Goal: Information Seeking & Learning: Learn about a topic

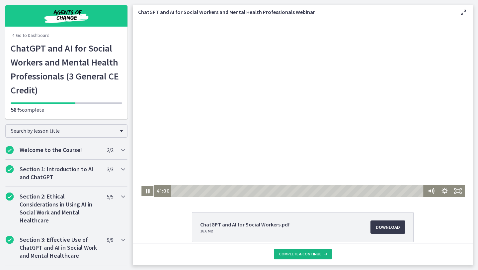
click at [277, 252] on button "Complete & continue" at bounding box center [303, 253] width 58 height 11
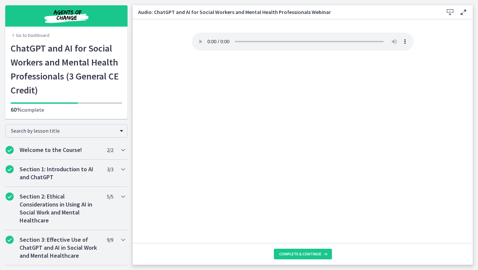
click at [371, 218] on div "Your browser doesn't support the audio element. Download it here" at bounding box center [303, 138] width 232 height 210
click at [263, 50] on div "Your browser doesn't support the audio element. Download it here" at bounding box center [303, 43] width 222 height 20
click at [326, 252] on icon at bounding box center [324, 253] width 7 height 5
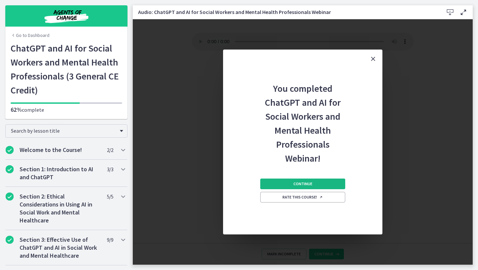
click at [325, 185] on button "Continue" at bounding box center [302, 183] width 85 height 11
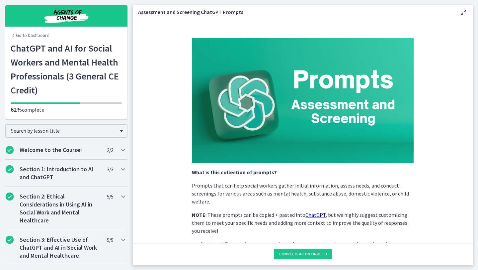
click at [450, 130] on section "What is this collection of prompts? Prompts that can help social workers gather…" at bounding box center [303, 130] width 340 height 223
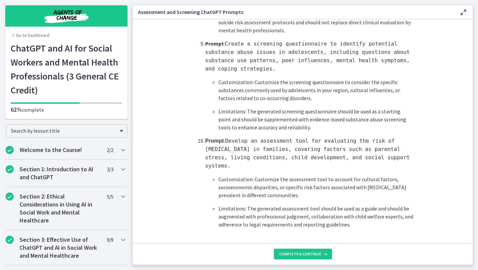
scroll to position [991, 0]
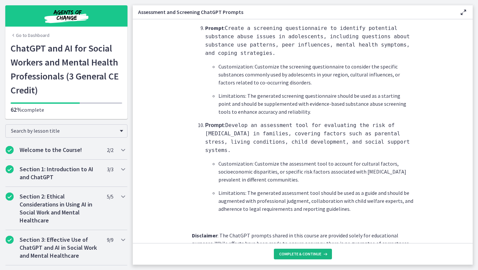
click at [328, 256] on button "Complete & continue" at bounding box center [303, 253] width 58 height 11
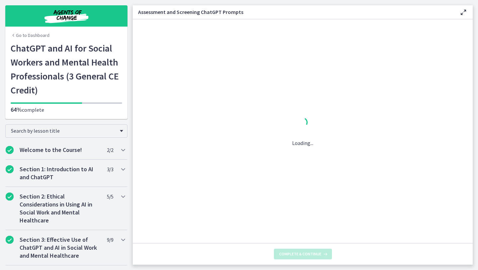
scroll to position [0, 0]
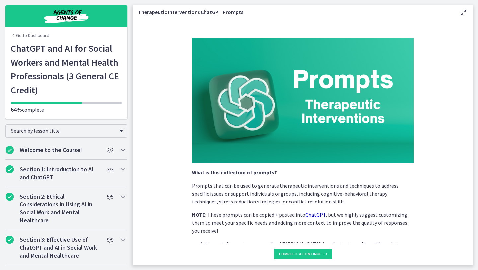
drag, startPoint x: 369, startPoint y: 226, endPoint x: 369, endPoint y: 236, distance: 10.3
click at [369, 232] on p "NOTE : These prompts can be copied + pasted into ChatGPT , but we highly sugges…" at bounding box center [303, 222] width 222 height 24
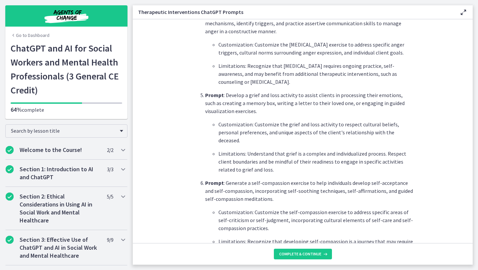
scroll to position [478, 0]
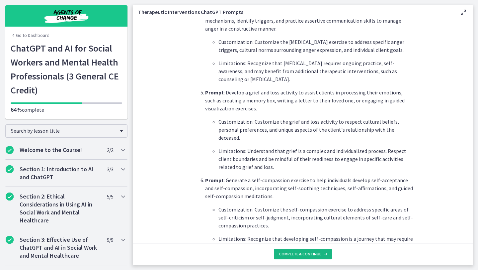
click at [322, 250] on button "Complete & continue" at bounding box center [303, 253] width 58 height 11
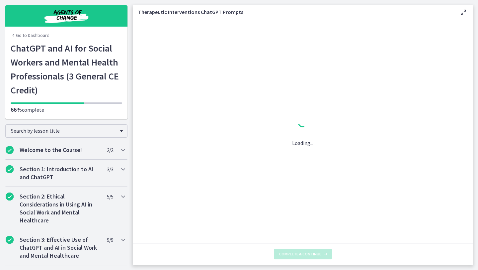
scroll to position [0, 0]
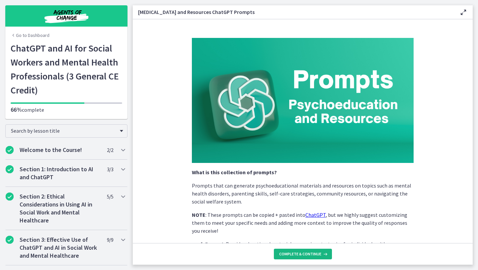
click at [322, 250] on button "Complete & continue" at bounding box center [303, 253] width 58 height 11
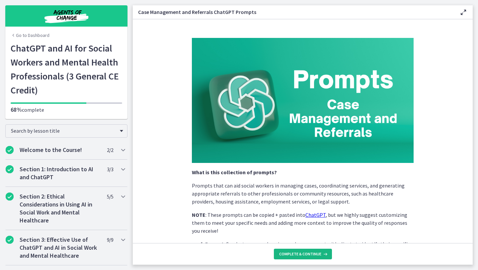
click at [322, 250] on button "Complete & continue" at bounding box center [303, 253] width 58 height 11
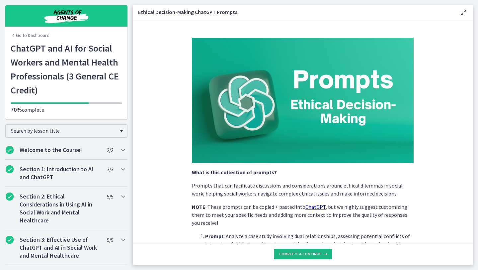
click at [322, 250] on button "Complete & continue" at bounding box center [303, 253] width 58 height 11
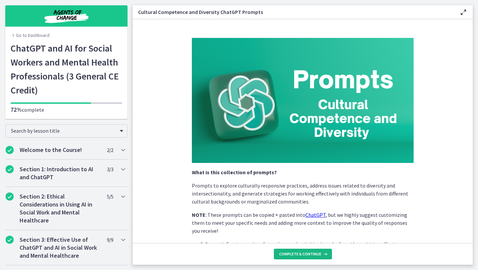
click at [322, 250] on button "Complete & continue" at bounding box center [303, 253] width 58 height 11
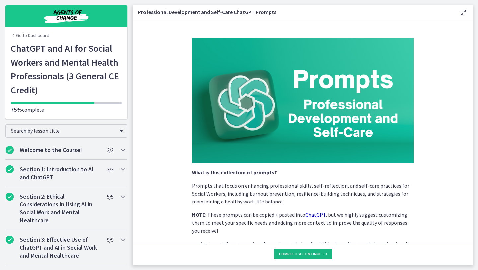
click at [322, 250] on button "Complete & continue" at bounding box center [303, 253] width 58 height 11
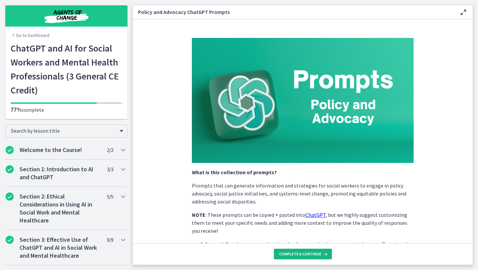
click at [323, 251] on icon at bounding box center [324, 253] width 7 height 5
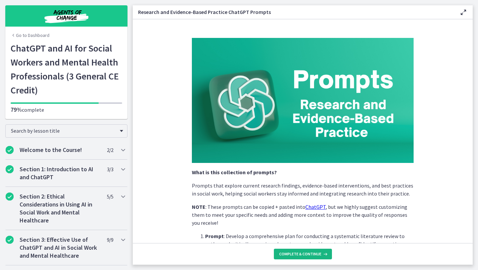
click at [323, 251] on icon at bounding box center [324, 253] width 7 height 5
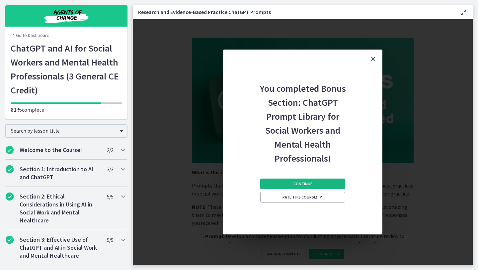
click at [329, 188] on button "Continue" at bounding box center [302, 183] width 85 height 11
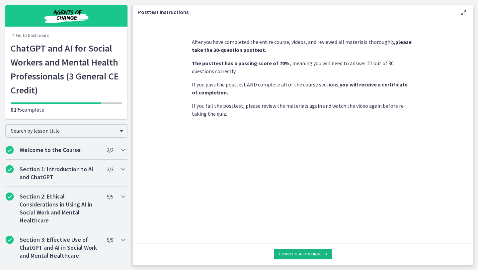
click at [308, 253] on span "Complete & continue" at bounding box center [300, 253] width 42 height 5
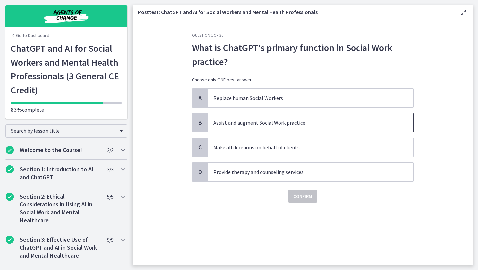
click at [289, 129] on span "Assist and augment Social Work practice" at bounding box center [310, 122] width 205 height 19
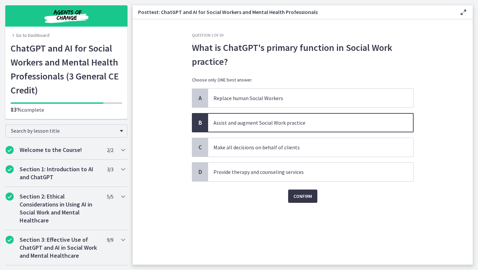
click at [300, 192] on button "Confirm" at bounding box center [302, 195] width 29 height 13
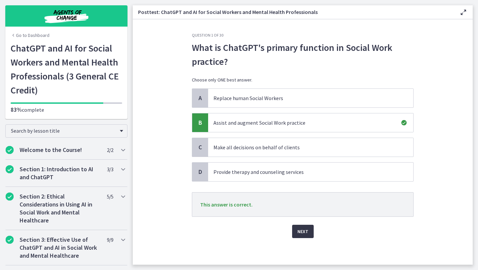
click at [304, 227] on button "Next" at bounding box center [303, 230] width 22 height 13
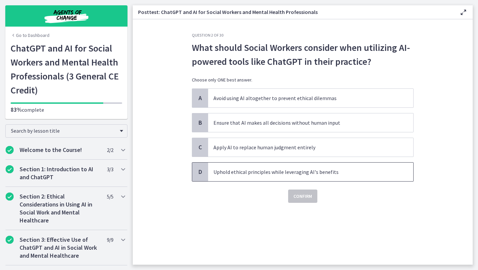
click at [278, 175] on p "Uphold ethical principles while leveraging AI's benefits" at bounding box center [303, 172] width 181 height 8
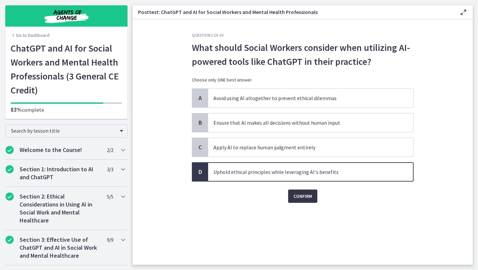
click at [305, 198] on span "Confirm" at bounding box center [302, 196] width 19 height 8
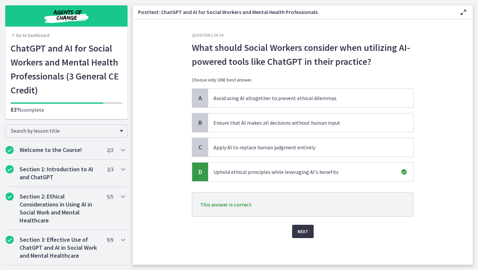
click at [310, 230] on button "Next" at bounding box center [303, 230] width 22 height 13
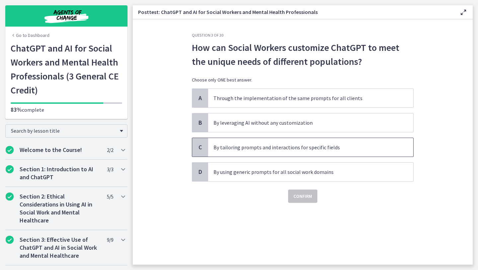
click at [301, 147] on p "By tailoring prompts and interactions for specific fields" at bounding box center [303, 147] width 181 height 8
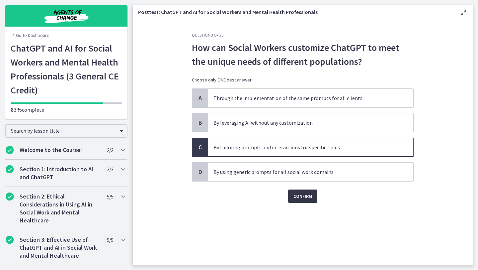
click at [304, 195] on span "Confirm" at bounding box center [302, 196] width 19 height 8
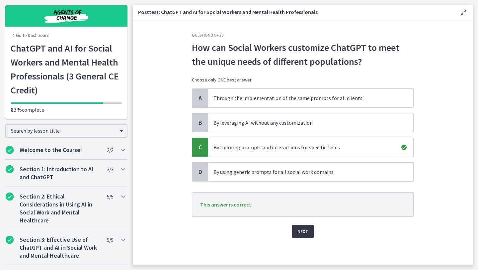
click at [309, 232] on button "Next" at bounding box center [303, 230] width 22 height 13
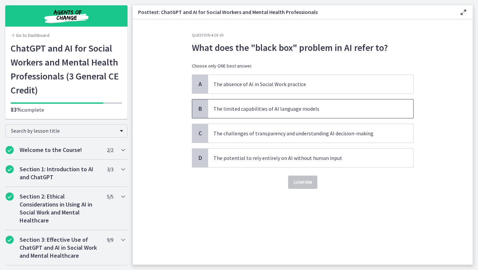
click at [302, 114] on span "The limited capabilities of AI language models" at bounding box center [310, 108] width 205 height 19
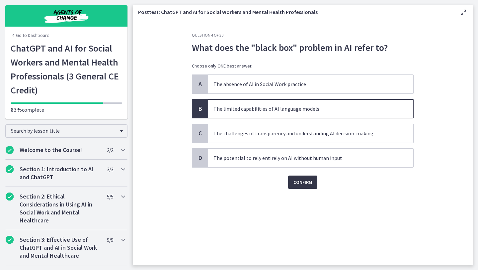
click at [297, 185] on span "Confirm" at bounding box center [302, 182] width 19 height 8
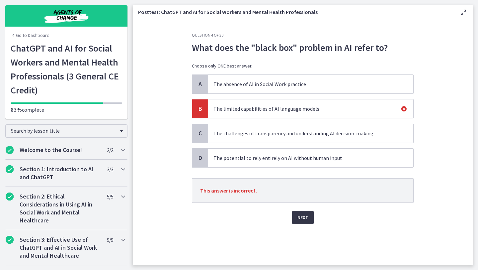
click at [303, 214] on span "Next" at bounding box center [302, 217] width 11 height 8
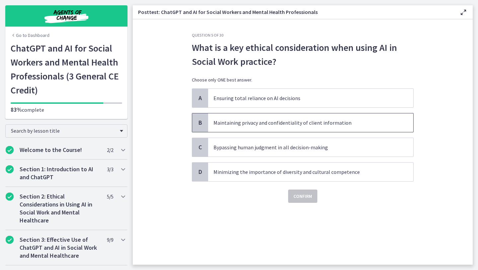
click at [322, 125] on p "Maintaining privacy and confidentiality of client information" at bounding box center [303, 123] width 181 height 8
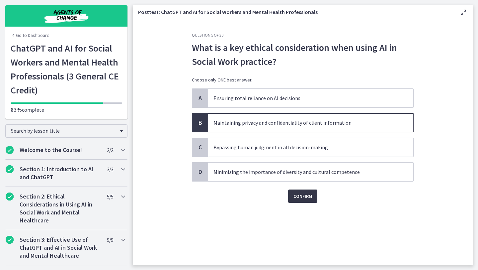
click at [307, 198] on span "Confirm" at bounding box center [302, 196] width 19 height 8
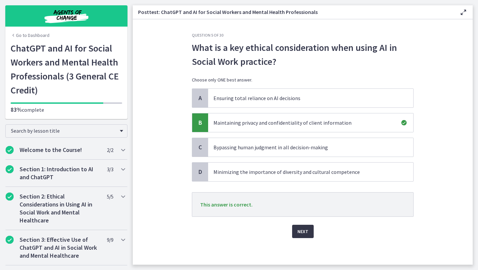
click at [307, 228] on span "Next" at bounding box center [302, 231] width 11 height 8
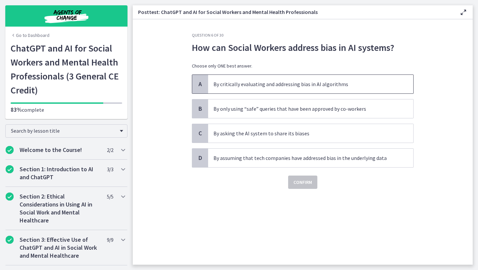
click at [293, 87] on p "By critically evaluating and addressing bias in AI algorithms" at bounding box center [303, 84] width 181 height 8
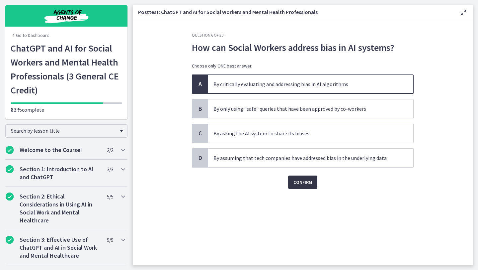
click at [299, 187] on button "Confirm" at bounding box center [302, 181] width 29 height 13
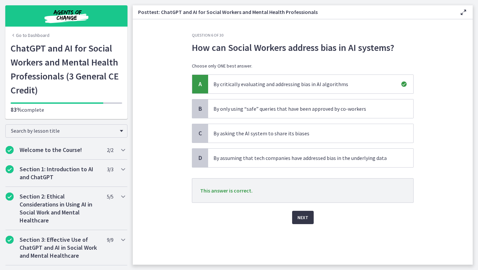
click at [302, 217] on span "Next" at bounding box center [302, 217] width 11 height 8
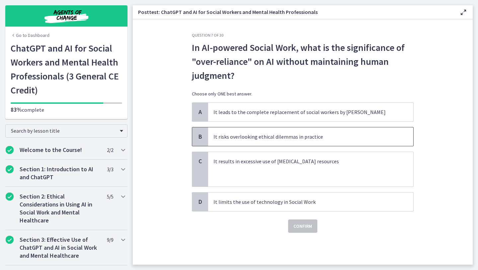
click at [297, 141] on span "It risks overlooking ethical dilemmas in practice" at bounding box center [310, 136] width 205 height 19
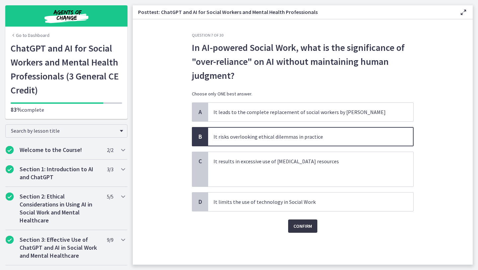
click at [308, 222] on span "Confirm" at bounding box center [302, 226] width 19 height 8
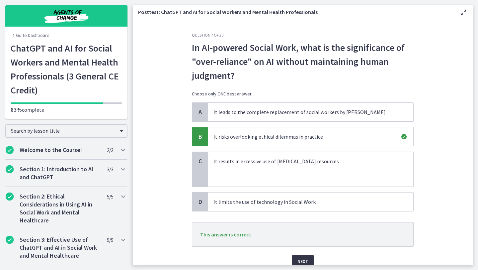
click at [308, 261] on button "Next" at bounding box center [303, 260] width 22 height 13
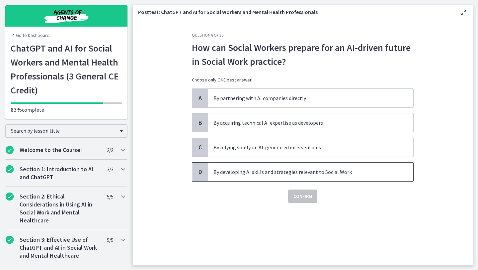
click at [324, 172] on p "By developing AI skills and strategies relevant to Social Work" at bounding box center [303, 172] width 181 height 8
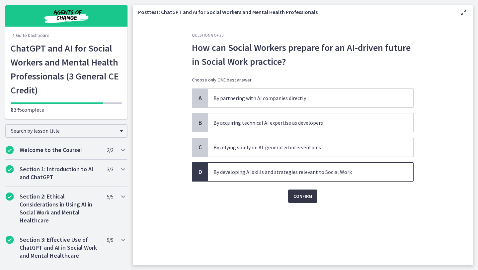
click at [311, 197] on span "Confirm" at bounding box center [302, 196] width 19 height 8
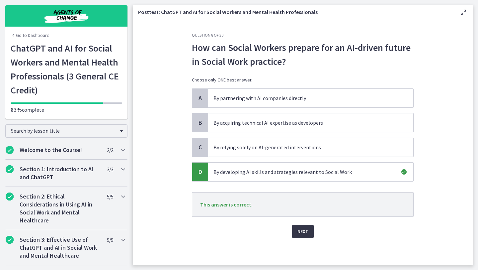
click at [304, 232] on span "Next" at bounding box center [302, 231] width 11 height 8
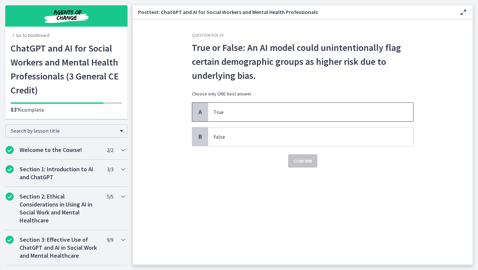
click at [264, 116] on span "True" at bounding box center [310, 112] width 205 height 19
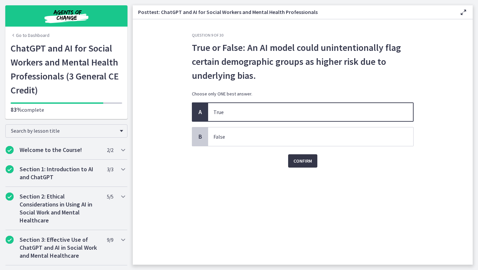
click at [296, 162] on span "Confirm" at bounding box center [302, 161] width 19 height 8
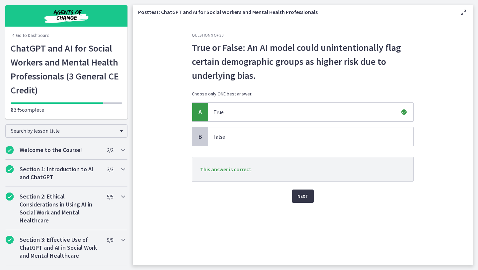
click at [302, 197] on span "Next" at bounding box center [302, 196] width 11 height 8
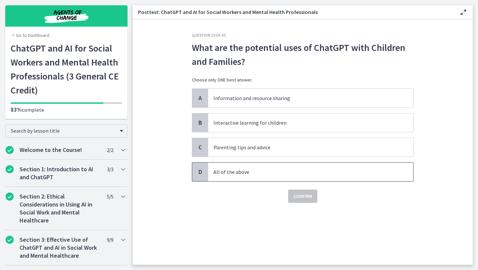
click at [289, 171] on p "All of the above" at bounding box center [303, 172] width 181 height 8
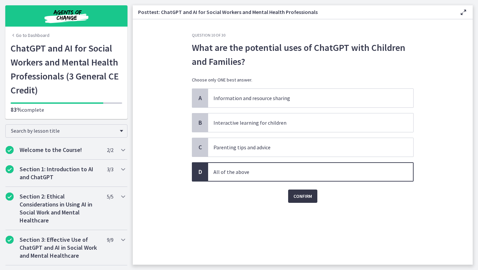
click at [300, 197] on span "Confirm" at bounding box center [302, 196] width 19 height 8
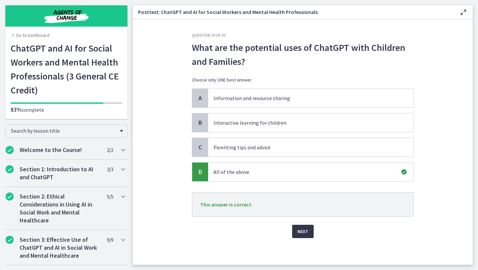
click at [308, 226] on button "Next" at bounding box center [303, 230] width 22 height 13
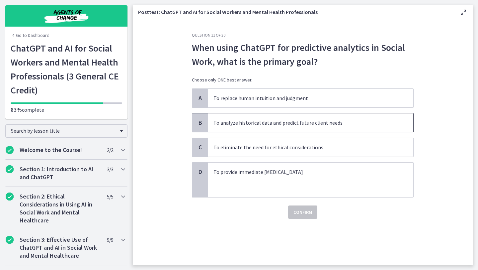
click at [307, 131] on span "To analyze historical data and predict future client needs" at bounding box center [310, 122] width 205 height 19
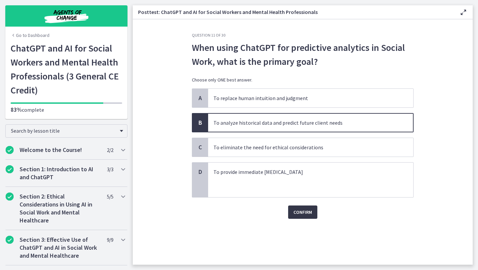
click at [309, 211] on span "Confirm" at bounding box center [302, 212] width 19 height 8
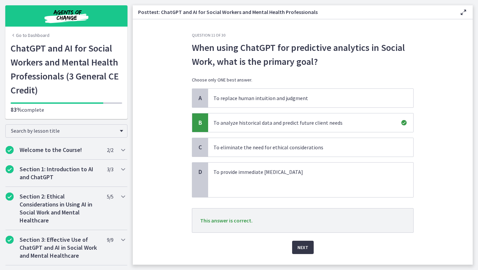
click at [305, 249] on span "Next" at bounding box center [302, 247] width 11 height 8
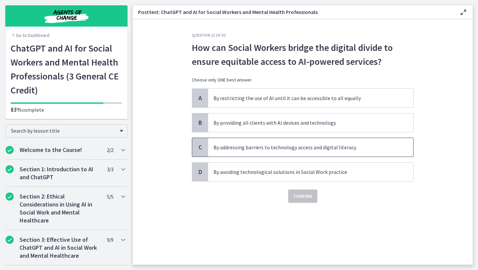
click at [326, 152] on span "By addressing barriers to technology access and digital literacy" at bounding box center [310, 147] width 205 height 19
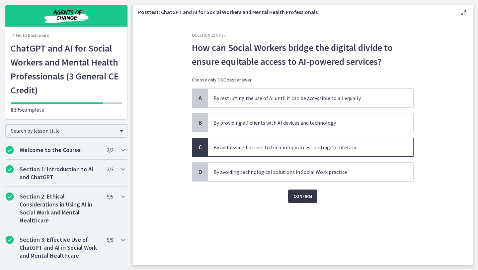
click at [312, 197] on button "Confirm" at bounding box center [302, 195] width 29 height 13
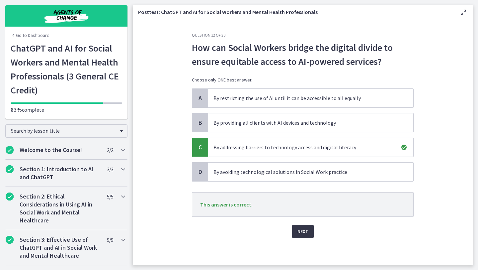
click at [307, 230] on span "Next" at bounding box center [302, 231] width 11 height 8
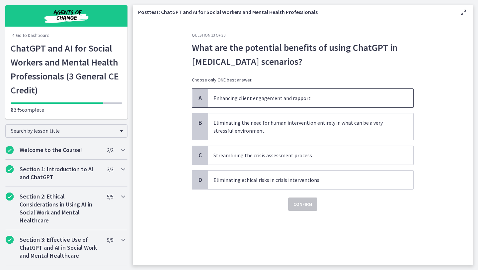
click at [296, 95] on p "Enhancing client engagement and rapport" at bounding box center [303, 98] width 181 height 8
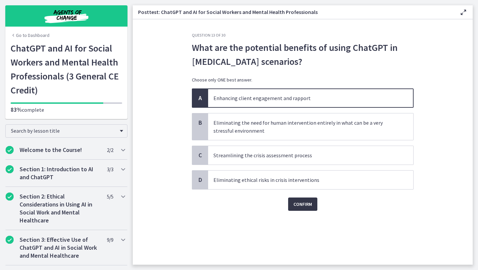
click at [301, 204] on span "Confirm" at bounding box center [302, 204] width 19 height 8
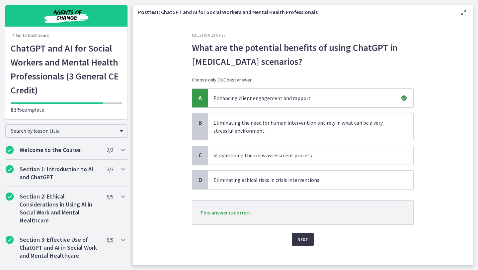
click at [304, 241] on span "Next" at bounding box center [302, 239] width 11 height 8
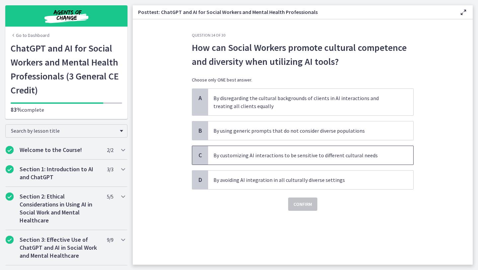
click at [317, 154] on p "By customizing AI interactions to be sensitive to different cultural needs" at bounding box center [303, 155] width 181 height 8
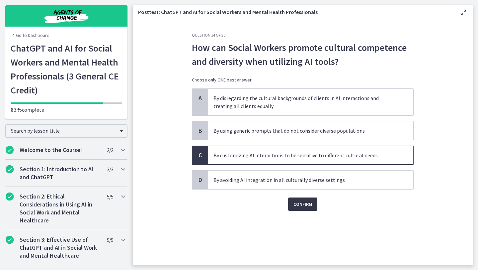
click at [303, 199] on button "Confirm" at bounding box center [302, 203] width 29 height 13
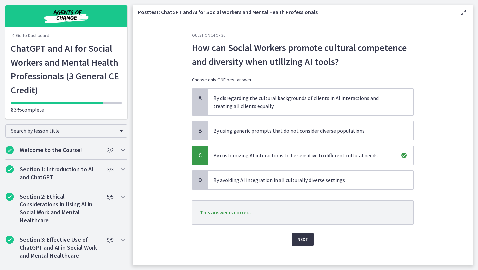
click at [301, 235] on span "Next" at bounding box center [302, 239] width 11 height 8
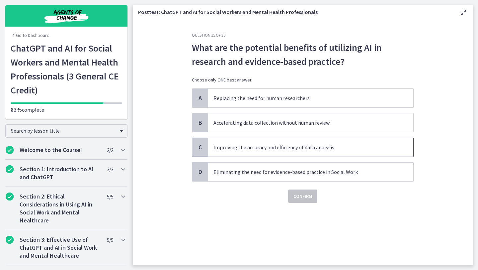
click at [318, 150] on p "Improving the accuracy and efficiency of data analysis" at bounding box center [303, 147] width 181 height 8
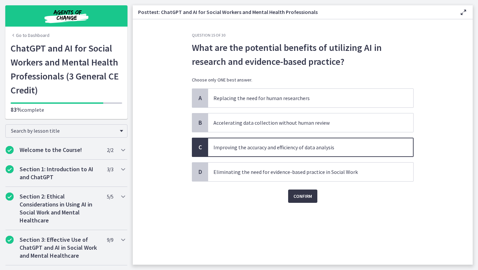
click at [309, 195] on span "Confirm" at bounding box center [302, 196] width 19 height 8
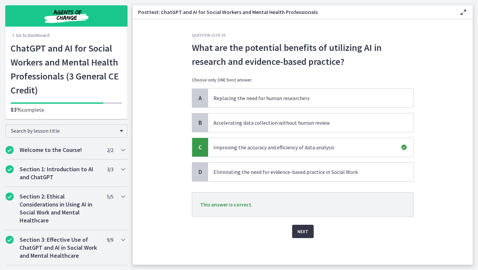
click at [302, 230] on span "Next" at bounding box center [302, 231] width 11 height 8
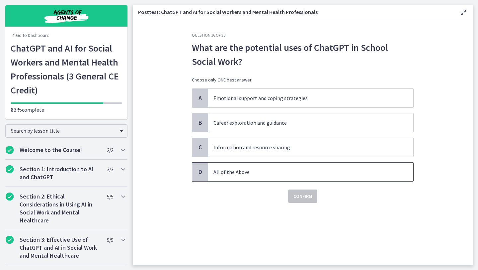
click at [302, 170] on p "All of the Above" at bounding box center [303, 172] width 181 height 8
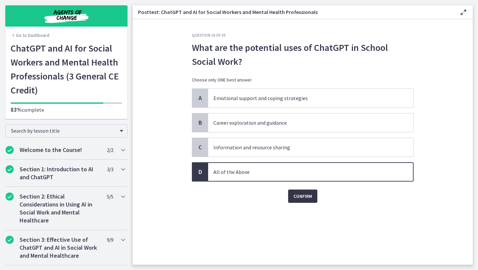
click at [304, 196] on span "Confirm" at bounding box center [302, 196] width 19 height 8
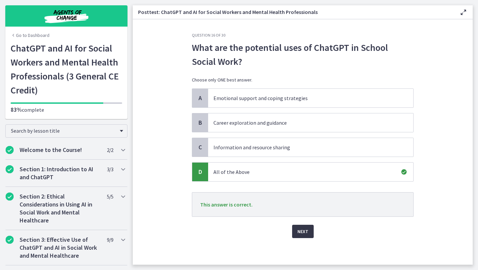
click at [306, 234] on span "Next" at bounding box center [302, 231] width 11 height 8
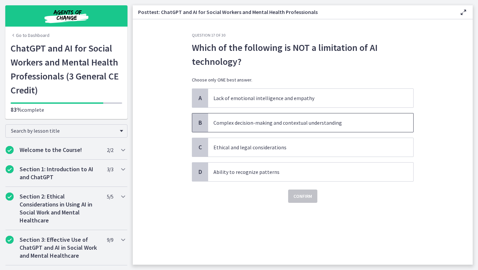
click at [301, 118] on span "Complex decision-making and contextual understanding" at bounding box center [310, 122] width 205 height 19
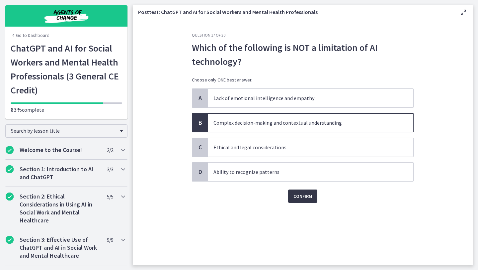
click at [305, 198] on span "Confirm" at bounding box center [302, 196] width 19 height 8
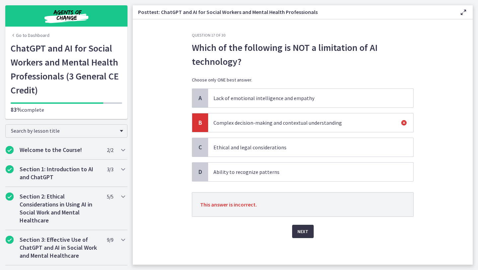
click at [303, 226] on button "Next" at bounding box center [303, 230] width 22 height 13
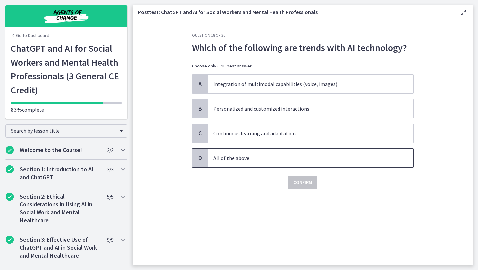
click at [253, 160] on p "All of the above" at bounding box center [303, 158] width 181 height 8
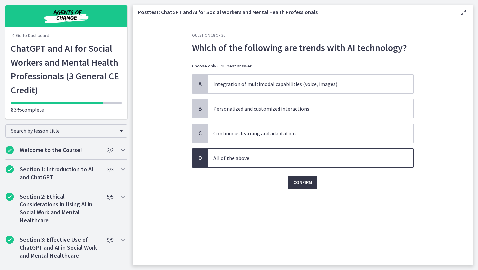
click at [301, 181] on span "Confirm" at bounding box center [302, 182] width 19 height 8
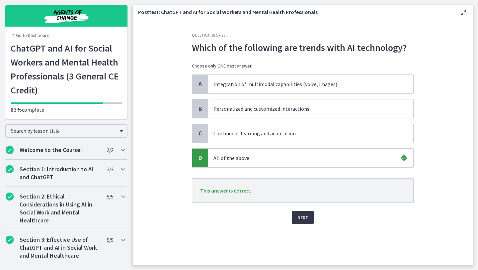
click at [302, 214] on span "Next" at bounding box center [302, 217] width 11 height 8
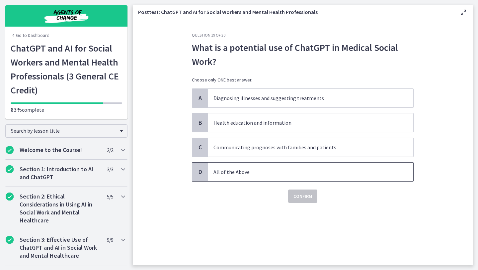
click at [265, 174] on p "All of the Above" at bounding box center [303, 172] width 181 height 8
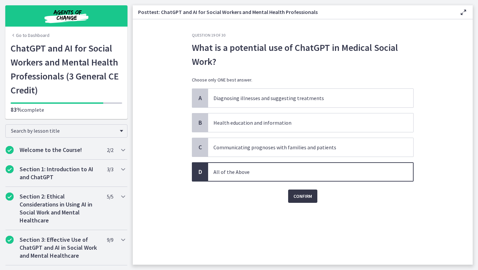
click at [298, 197] on span "Confirm" at bounding box center [302, 196] width 19 height 8
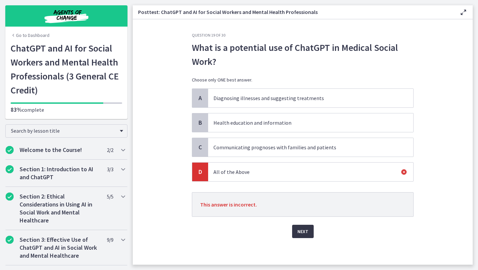
click at [301, 233] on span "Next" at bounding box center [302, 231] width 11 height 8
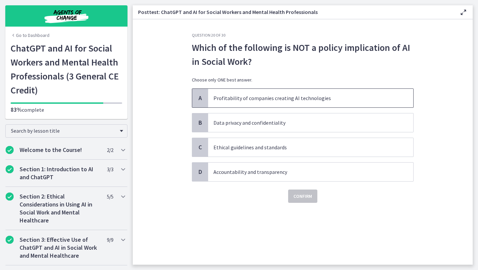
click at [298, 99] on p "Profitability of companies creating AI technologies" at bounding box center [303, 98] width 181 height 8
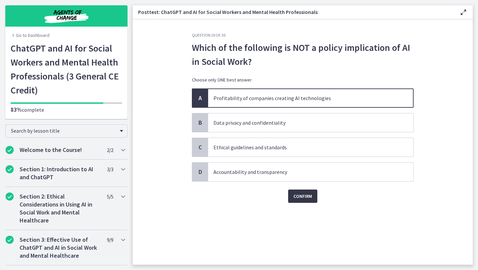
click at [306, 195] on span "Confirm" at bounding box center [302, 196] width 19 height 8
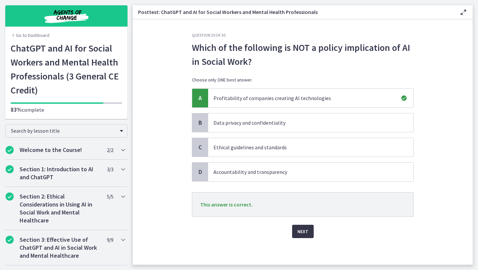
click at [304, 236] on button "Next" at bounding box center [303, 230] width 22 height 13
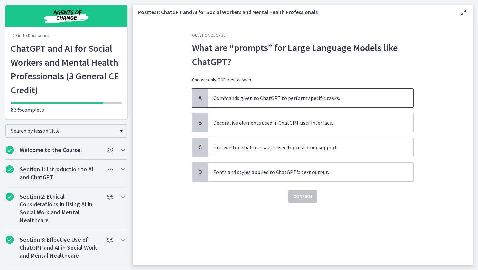
click at [319, 97] on p "Commands given to ChatGPT to perform specific tasks." at bounding box center [303, 98] width 181 height 8
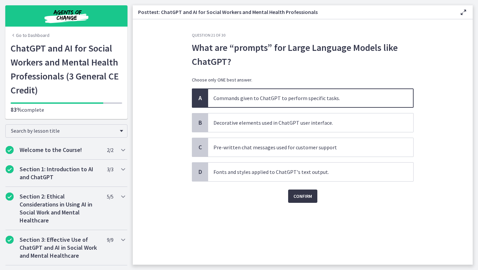
click at [302, 193] on span "Confirm" at bounding box center [302, 196] width 19 height 8
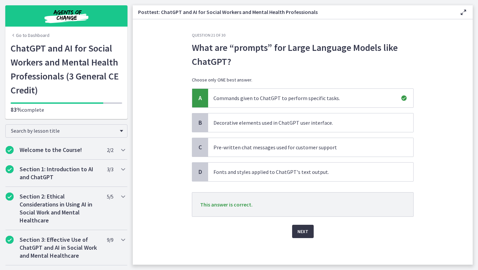
click at [302, 230] on span "Next" at bounding box center [302, 231] width 11 height 8
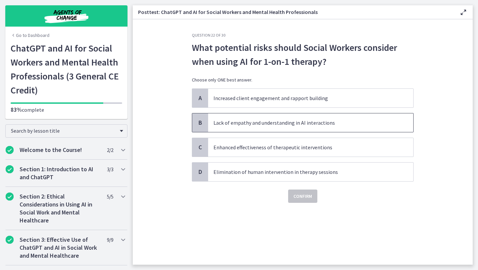
click at [275, 127] on span "Lack of empathy and understanding in AI interactions" at bounding box center [310, 122] width 205 height 19
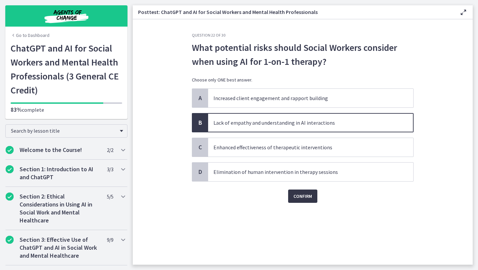
click at [293, 192] on span "Confirm" at bounding box center [302, 196] width 19 height 8
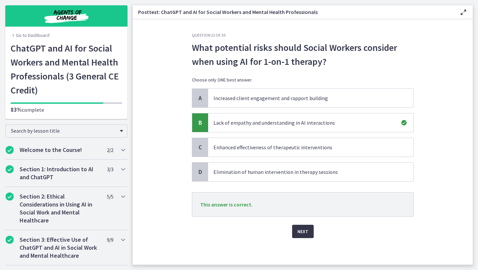
click at [302, 229] on span "Next" at bounding box center [302, 231] width 11 height 8
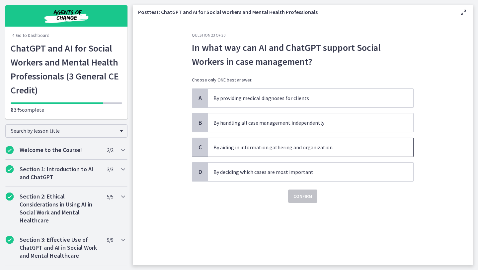
click at [300, 152] on span "By aiding in information gathering and organization" at bounding box center [310, 147] width 205 height 19
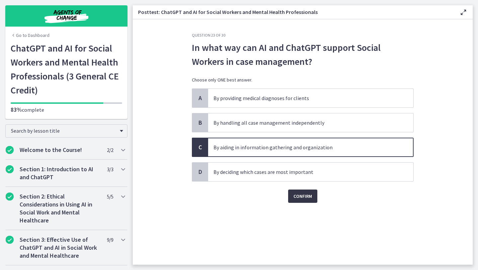
click at [305, 198] on span "Confirm" at bounding box center [302, 196] width 19 height 8
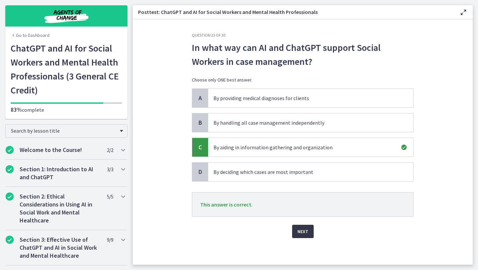
click at [311, 226] on button "Next" at bounding box center [303, 230] width 22 height 13
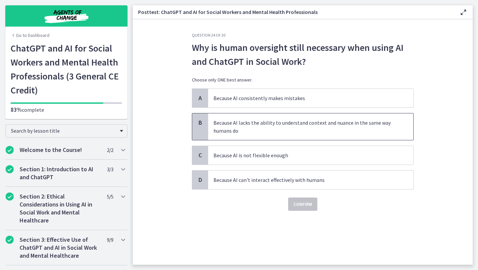
click at [302, 131] on p "Because AI lacks the ability to understand context and nuance in the same way h…" at bounding box center [303, 127] width 181 height 16
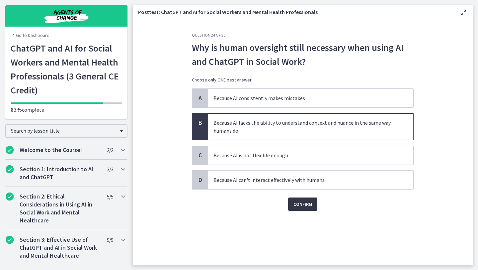
click at [308, 205] on span "Confirm" at bounding box center [302, 204] width 19 height 8
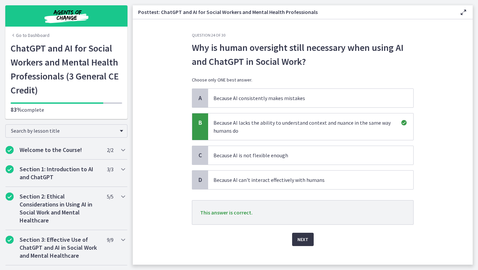
click at [307, 237] on span "Next" at bounding box center [302, 239] width 11 height 8
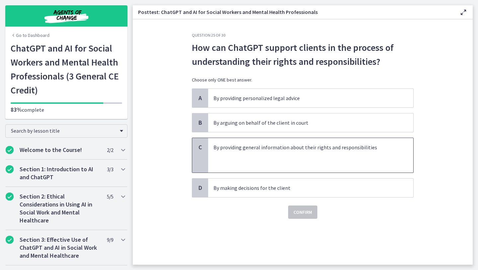
click at [309, 165] on p at bounding box center [303, 163] width 181 height 8
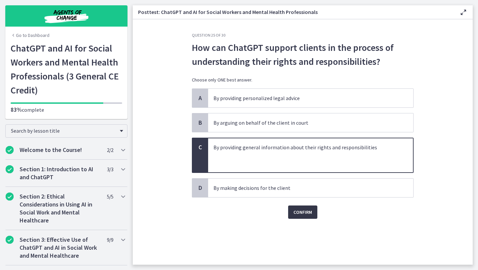
click at [312, 213] on button "Confirm" at bounding box center [302, 211] width 29 height 13
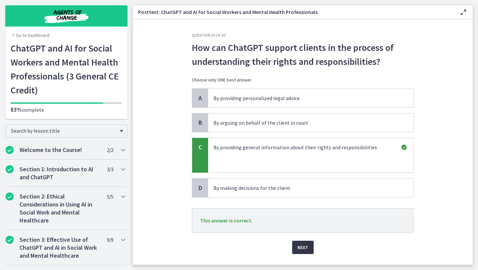
click at [308, 246] on button "Next" at bounding box center [303, 246] width 22 height 13
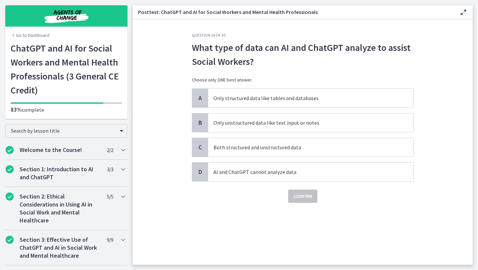
click at [274, 136] on div "A Only structured data like tables and databases B Only unstructured data like …" at bounding box center [303, 134] width 222 height 93
click at [271, 141] on span "Both structured and unstructured data" at bounding box center [310, 147] width 205 height 19
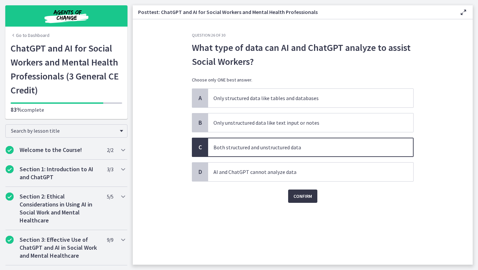
click at [298, 194] on span "Confirm" at bounding box center [302, 196] width 19 height 8
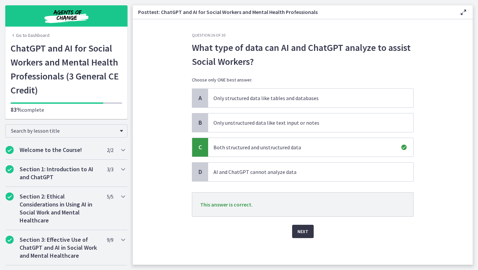
click at [306, 234] on span "Next" at bounding box center [302, 231] width 11 height 8
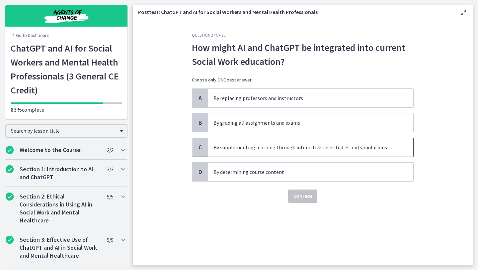
click at [291, 147] on p "By supplementing learning through interactive case studies and simulations" at bounding box center [303, 147] width 181 height 8
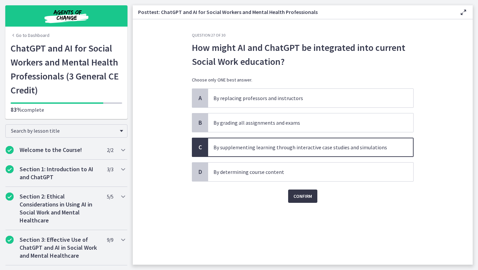
click at [304, 202] on button "Confirm" at bounding box center [302, 195] width 29 height 13
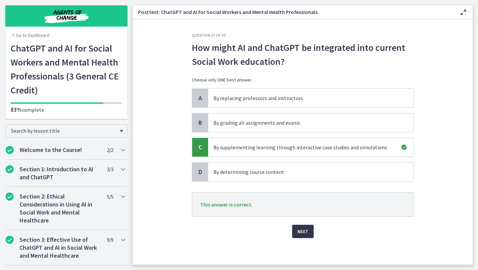
click at [308, 230] on button "Next" at bounding box center [303, 230] width 22 height 13
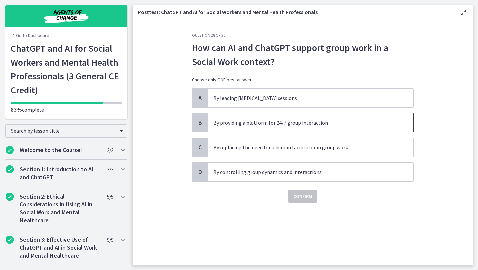
click at [313, 127] on span "By providing a platform for 24/7 group interaction" at bounding box center [310, 122] width 205 height 19
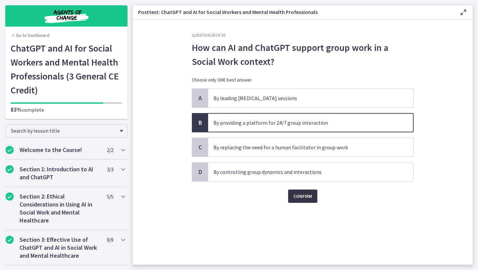
click at [307, 197] on span "Confirm" at bounding box center [302, 196] width 19 height 8
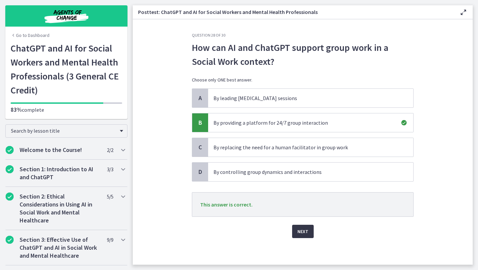
click at [309, 237] on button "Next" at bounding box center [303, 230] width 22 height 13
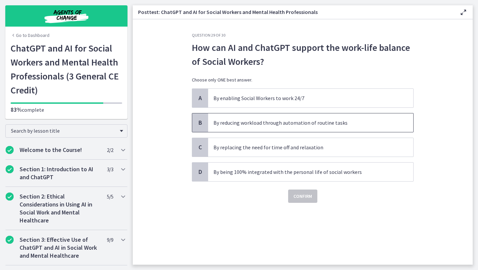
click at [306, 125] on p "By reducing workload through automation of routine tasks" at bounding box center [303, 123] width 181 height 8
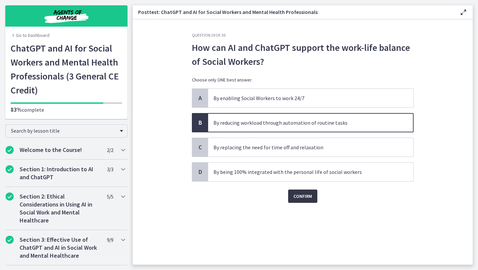
click at [304, 192] on span "Confirm" at bounding box center [302, 196] width 19 height 8
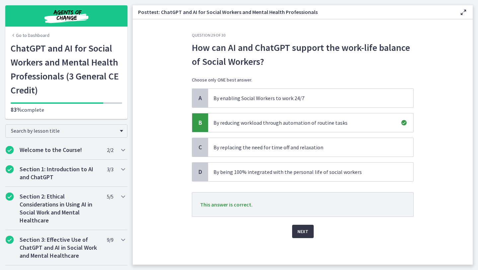
click at [303, 227] on span "Next" at bounding box center [302, 231] width 11 height 8
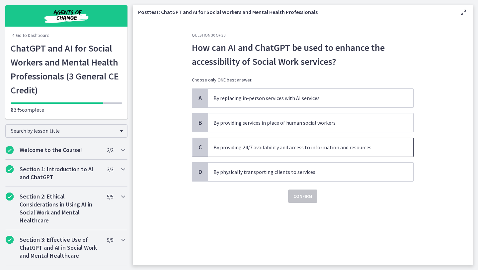
click at [301, 151] on p "By providing 24/7 availability and access to information and resources" at bounding box center [303, 147] width 181 height 8
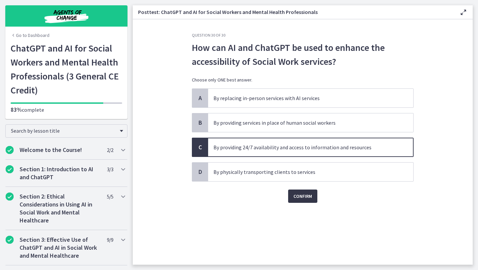
click at [302, 196] on span "Confirm" at bounding box center [302, 196] width 19 height 8
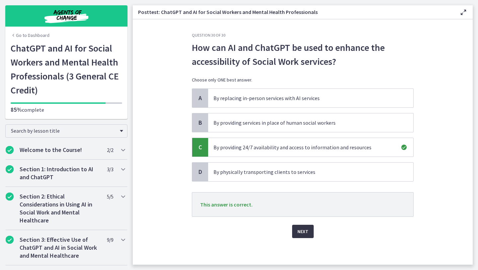
click at [307, 236] on button "Next" at bounding box center [303, 230] width 22 height 13
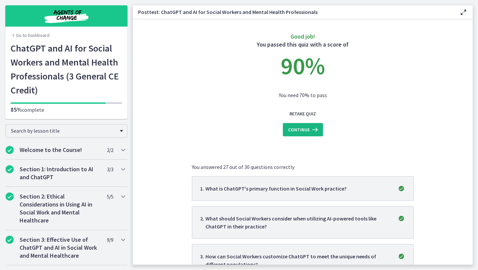
click at [316, 129] on icon at bounding box center [314, 129] width 9 height 8
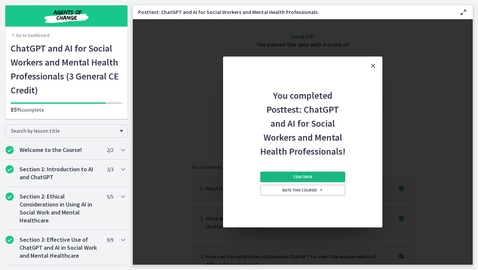
click at [307, 175] on span "Continue" at bounding box center [302, 176] width 19 height 5
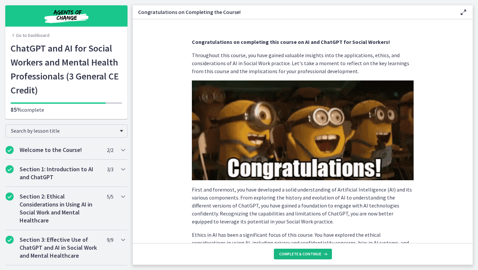
click at [323, 251] on button "Complete & continue" at bounding box center [303, 253] width 58 height 11
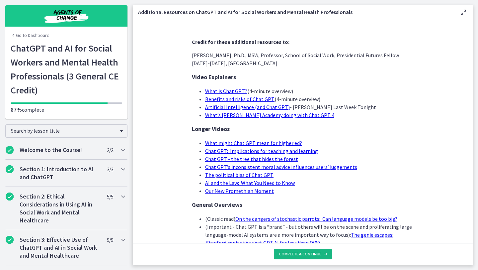
click at [323, 251] on button "Complete & continue" at bounding box center [303, 253] width 58 height 11
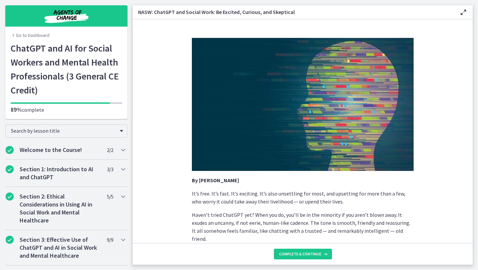
click at [356, 261] on p "“Can you explain what a computer algorithm is?”" at bounding box center [303, 265] width 222 height 8
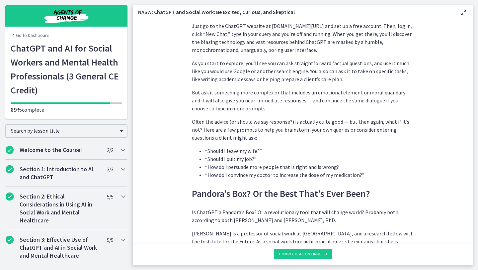
scroll to position [598, 0]
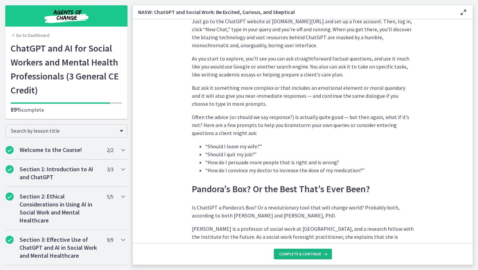
drag, startPoint x: 323, startPoint y: 252, endPoint x: 325, endPoint y: 241, distance: 10.5
click at [324, 245] on footer "Complete & continue" at bounding box center [303, 254] width 340 height 22
click at [316, 253] on span "Complete & continue" at bounding box center [300, 253] width 42 height 5
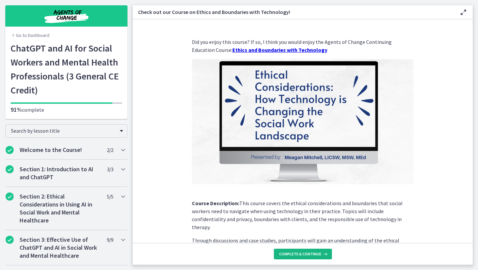
click at [291, 256] on button "Complete & continue" at bounding box center [303, 253] width 58 height 11
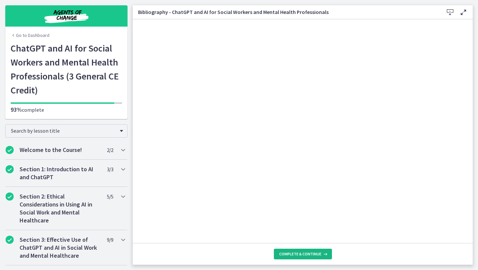
click at [291, 256] on button "Complete & continue" at bounding box center [303, 253] width 58 height 11
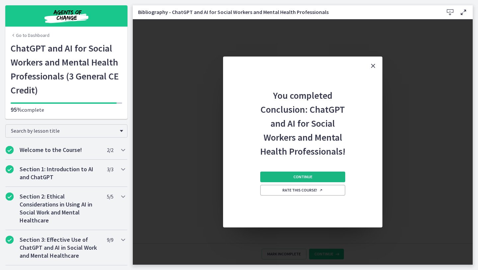
click at [293, 177] on button "Continue" at bounding box center [302, 176] width 85 height 11
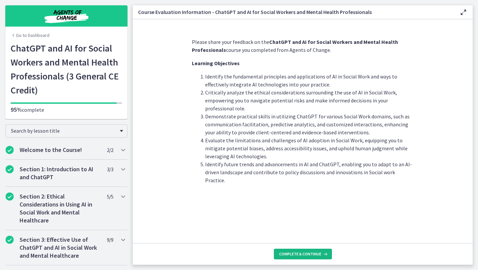
click at [303, 254] on span "Complete & continue" at bounding box center [300, 253] width 42 height 5
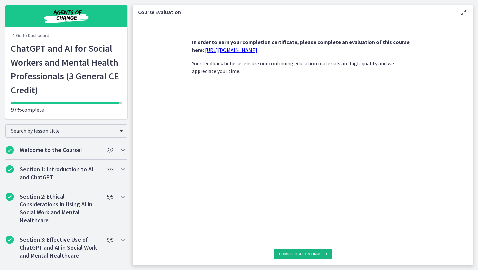
click at [303, 254] on span "Complete & continue" at bounding box center [300, 253] width 42 height 5
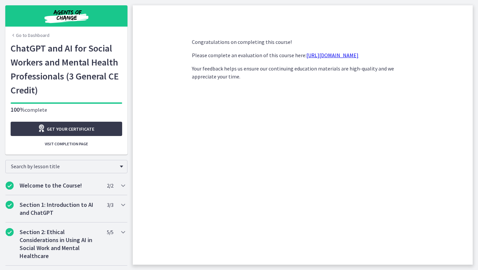
click at [306, 55] on link "[URL][DOMAIN_NAME]" at bounding box center [332, 55] width 52 height 7
